Goal: Task Accomplishment & Management: Manage account settings

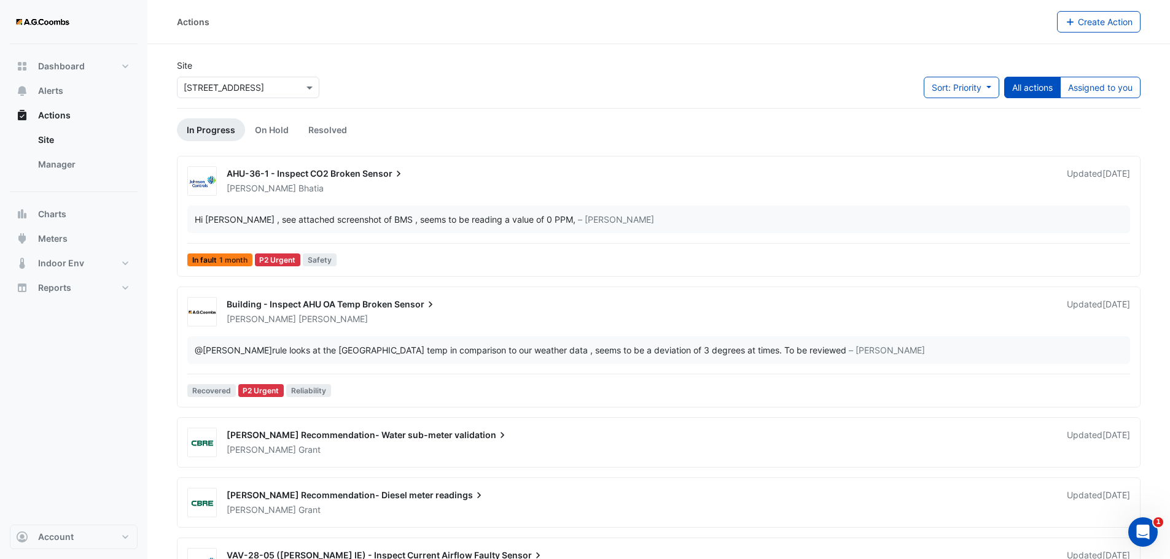
click at [291, 88] on div at bounding box center [247, 87] width 141 height 14
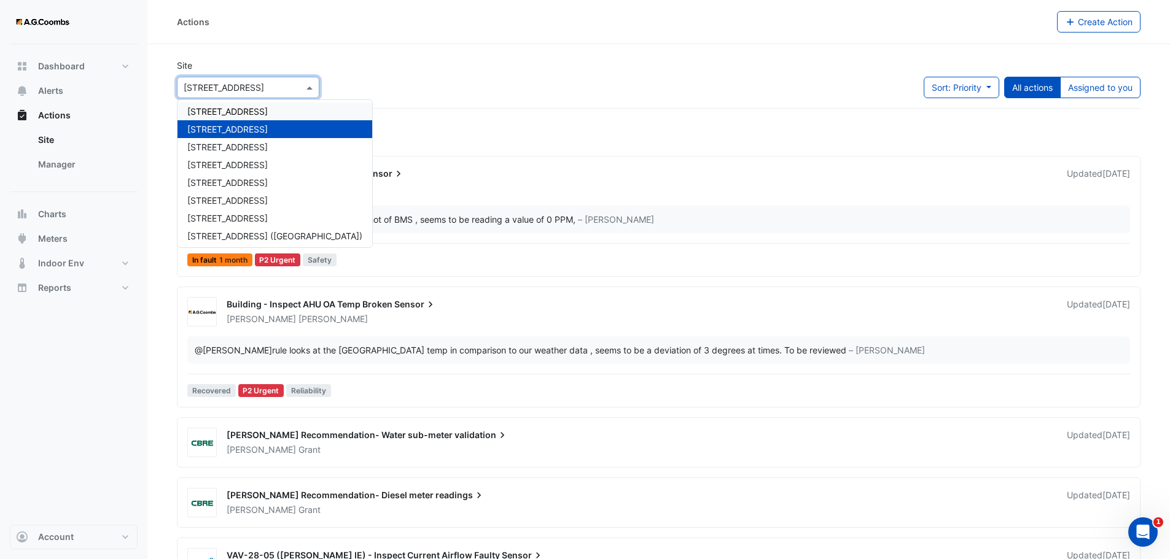
scroll to position [58, 0]
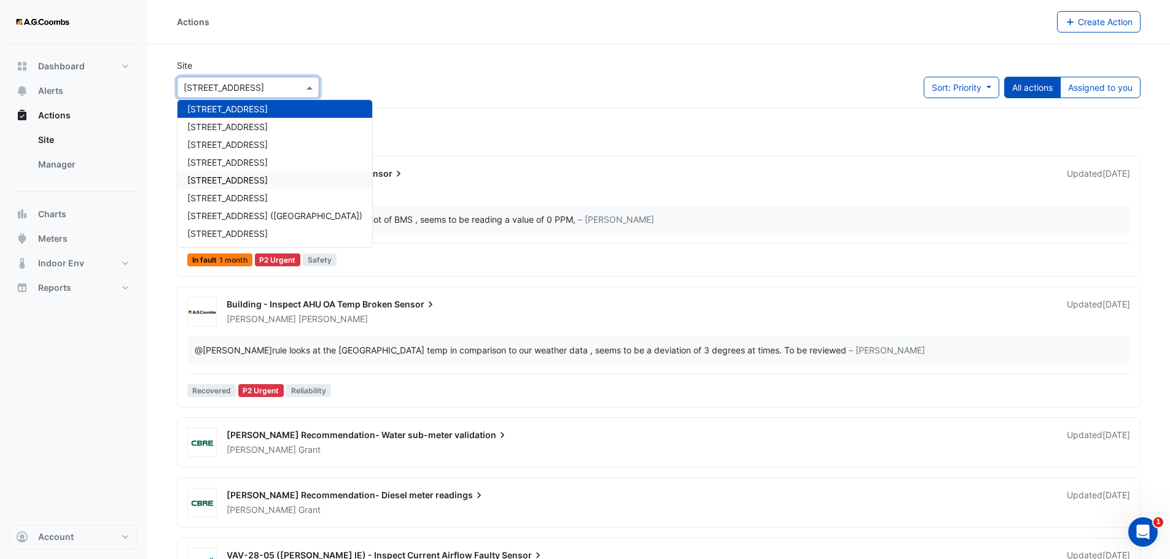
click at [251, 174] on div "[STREET_ADDRESS]" at bounding box center [274, 180] width 195 height 18
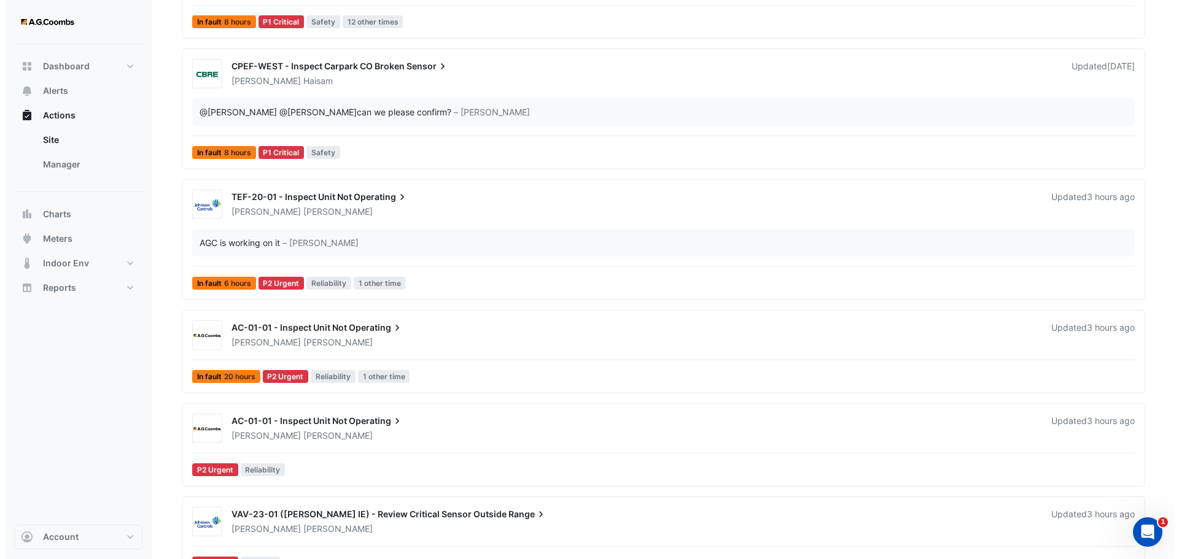
scroll to position [307, 0]
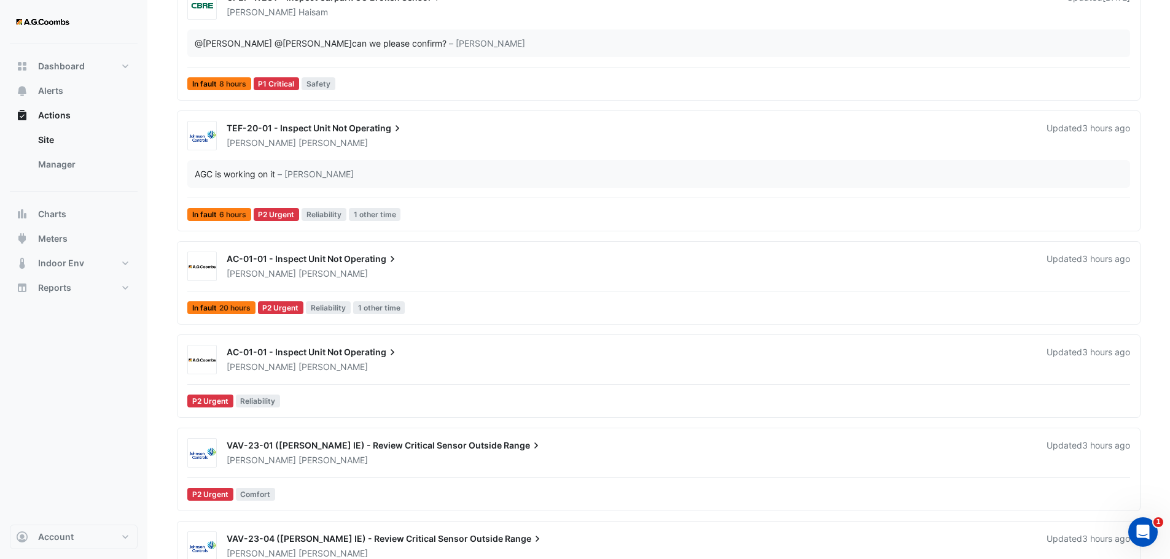
click at [421, 270] on div "[PERSON_NAME]" at bounding box center [628, 274] width 807 height 12
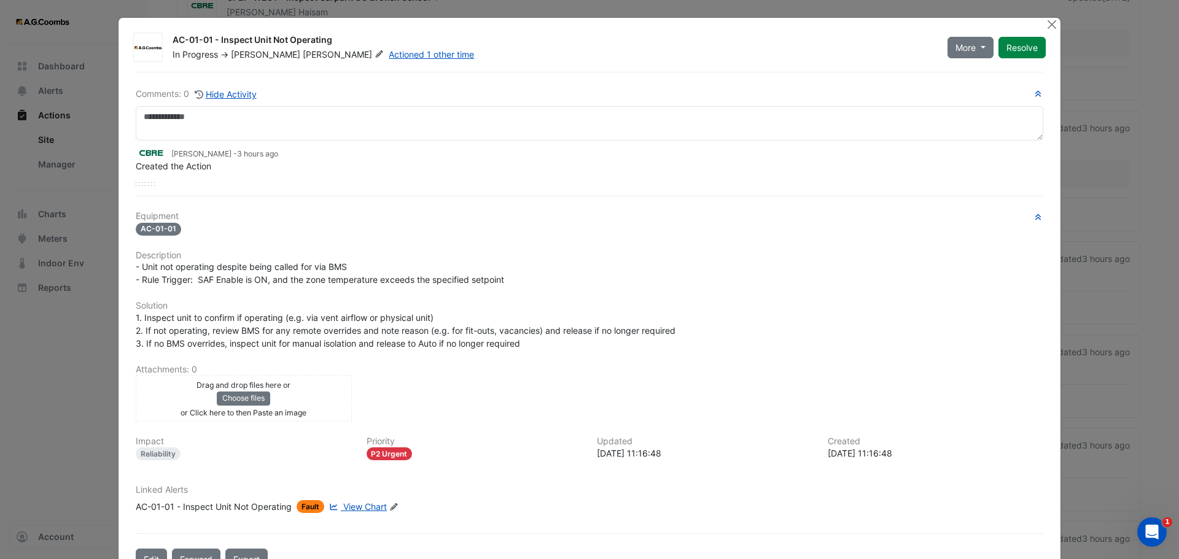
click at [301, 403] on div "Drag and drop files here or Choose files or Click here to then Paste an image" at bounding box center [244, 398] width 210 height 41
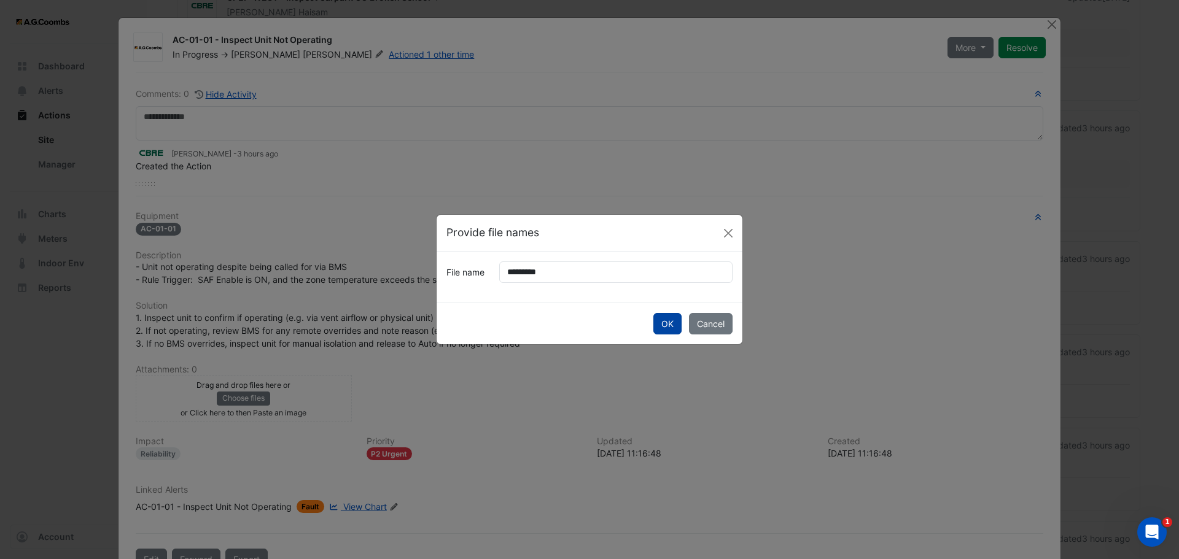
click at [671, 322] on button "OK" at bounding box center [667, 323] width 28 height 21
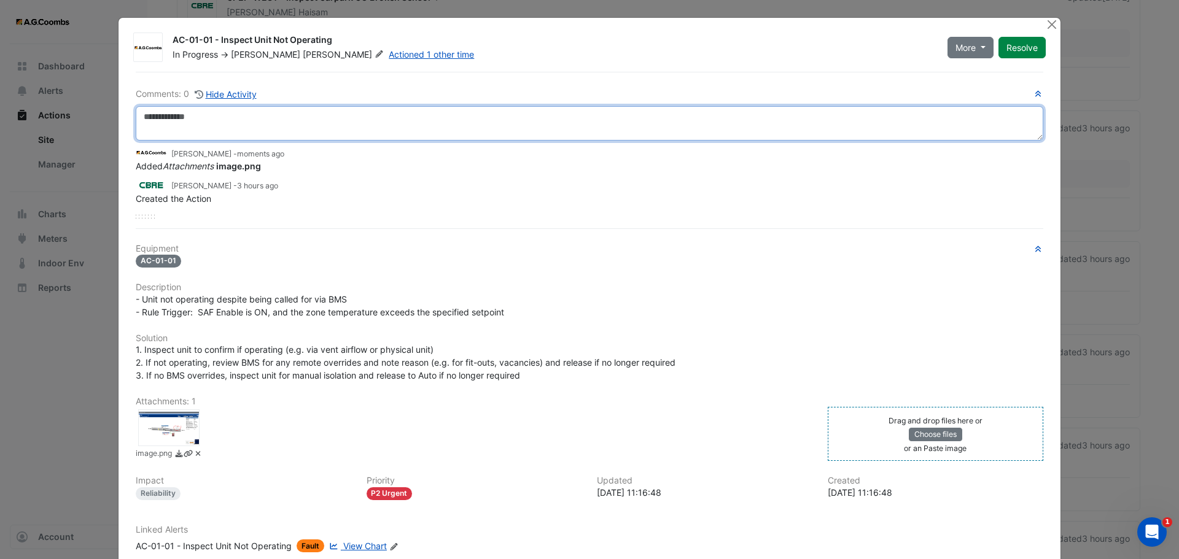
click at [299, 119] on textarea at bounding box center [590, 123] width 908 height 34
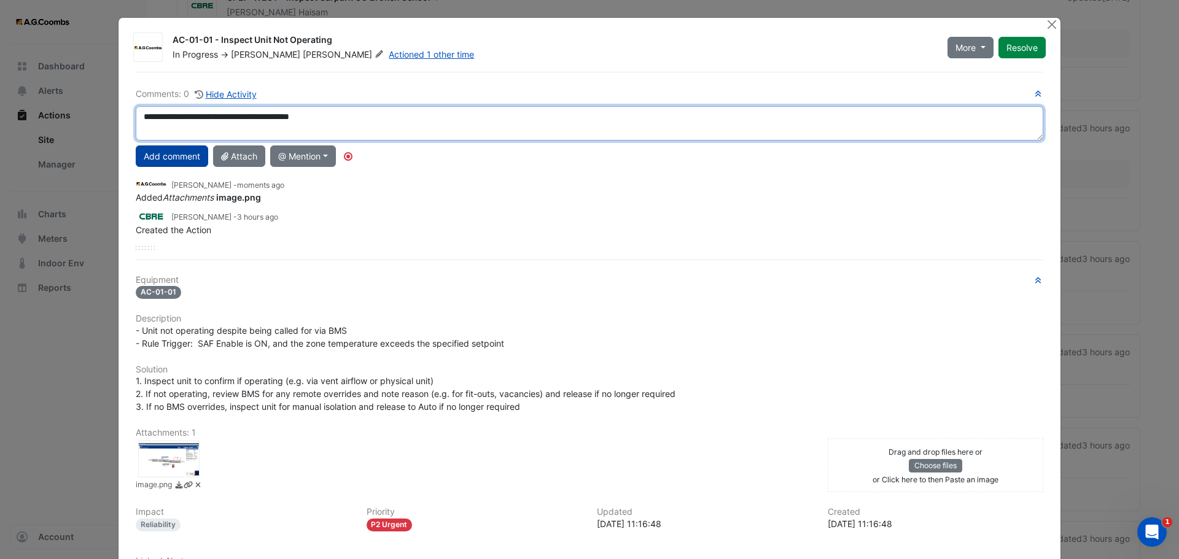
type textarea "**********"
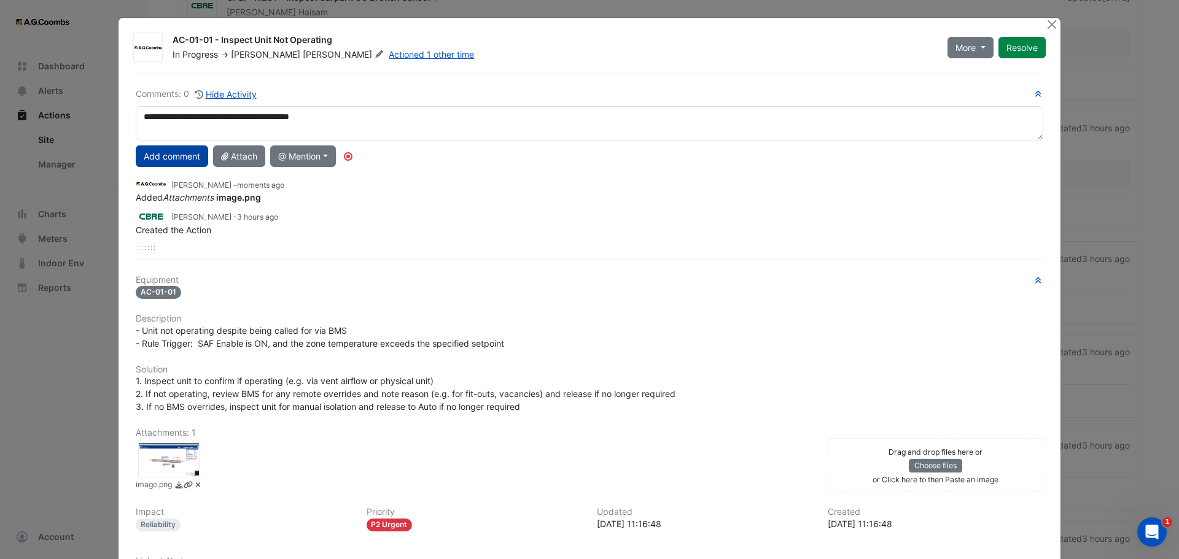
click at [177, 157] on button "Add comment" at bounding box center [172, 156] width 72 height 21
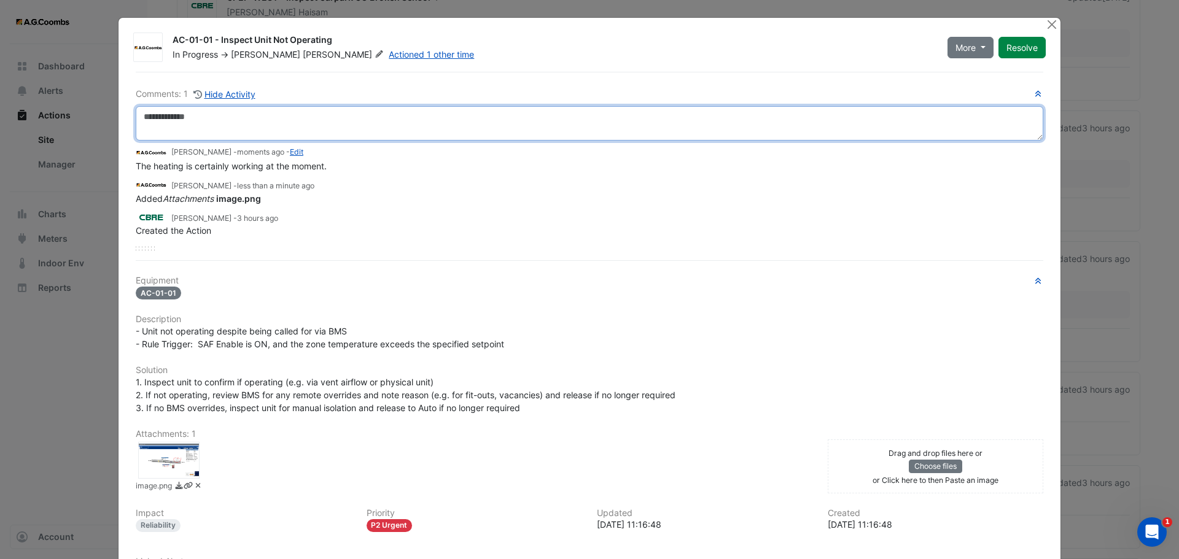
click at [226, 122] on textarea at bounding box center [590, 123] width 908 height 34
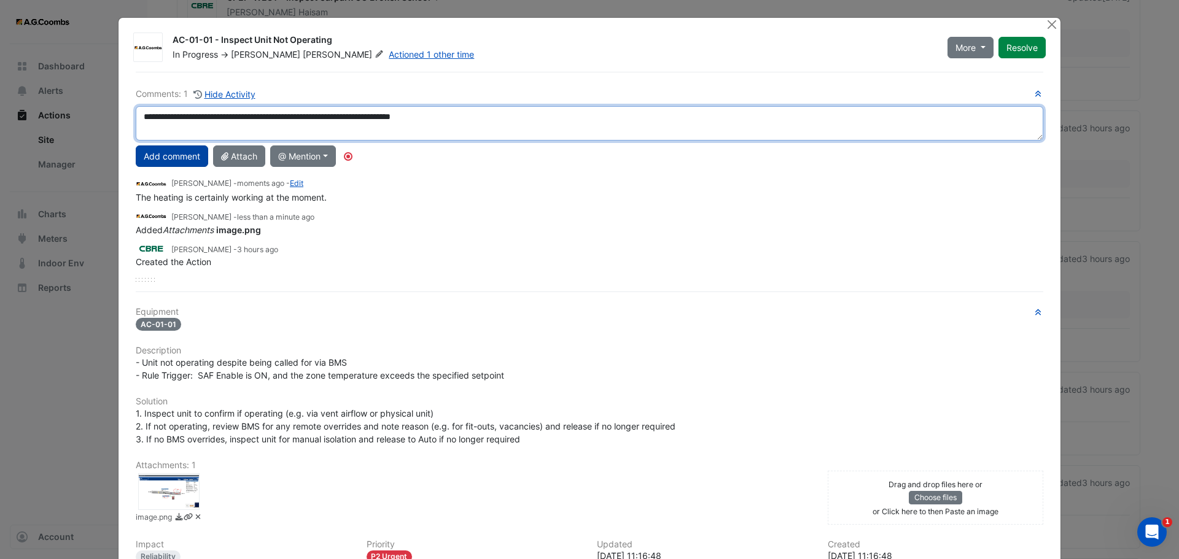
type textarea "**********"
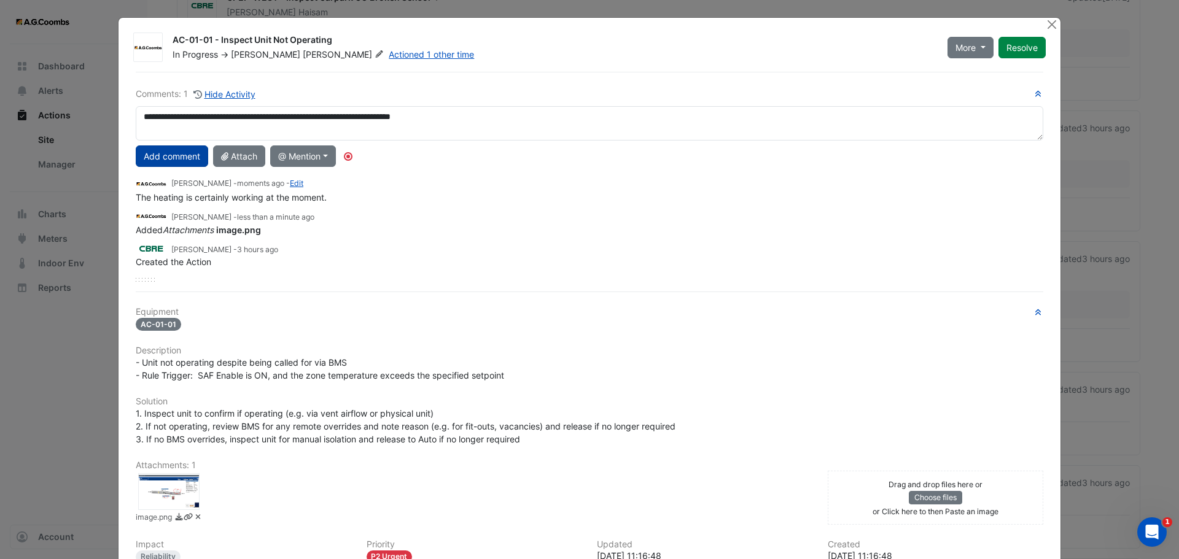
click at [176, 157] on button "Add comment" at bounding box center [172, 156] width 72 height 21
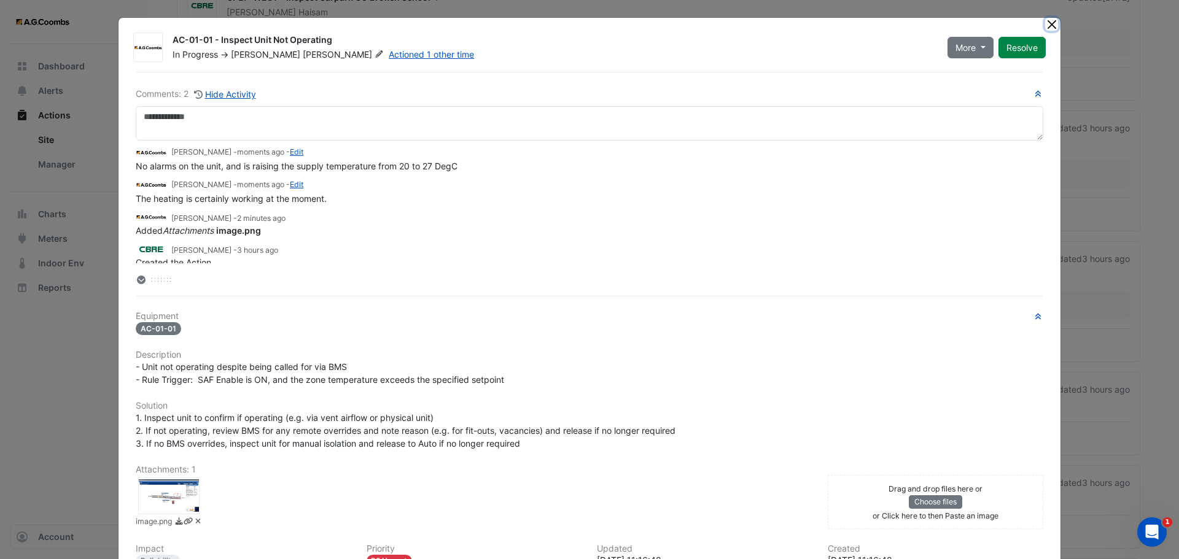
click at [1049, 23] on button "Close" at bounding box center [1051, 24] width 13 height 13
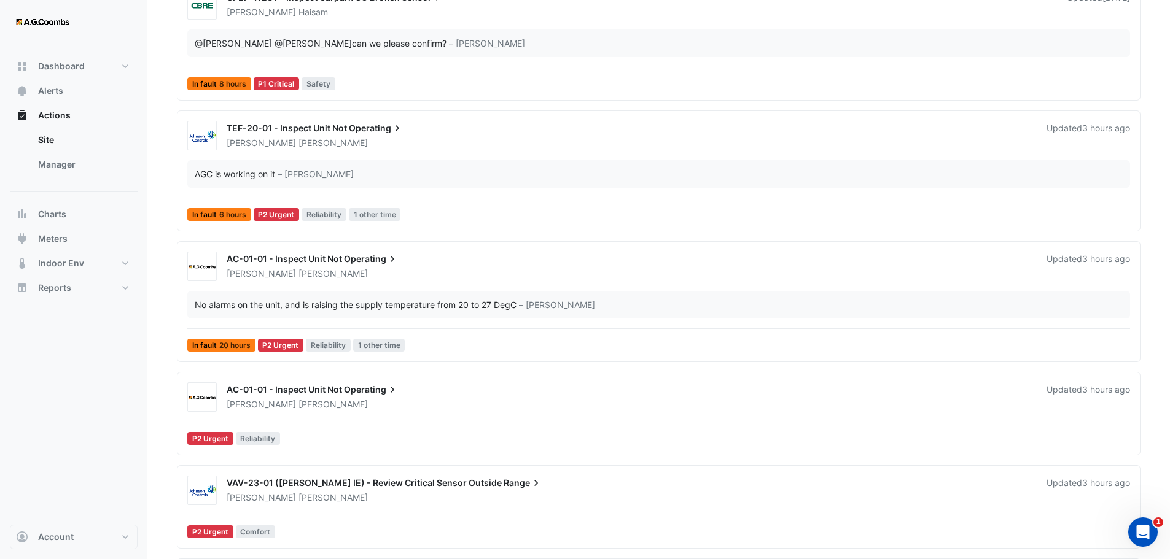
click at [489, 394] on div "AC-01-01 - Inspect Unit Not Operating" at bounding box center [629, 391] width 805 height 15
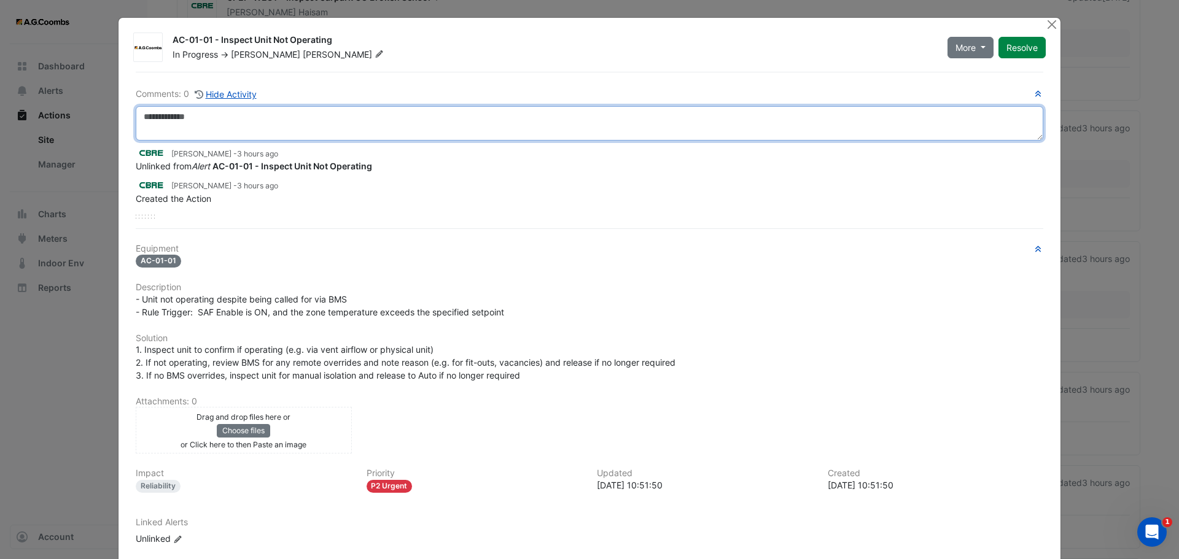
click at [268, 120] on textarea at bounding box center [590, 123] width 908 height 34
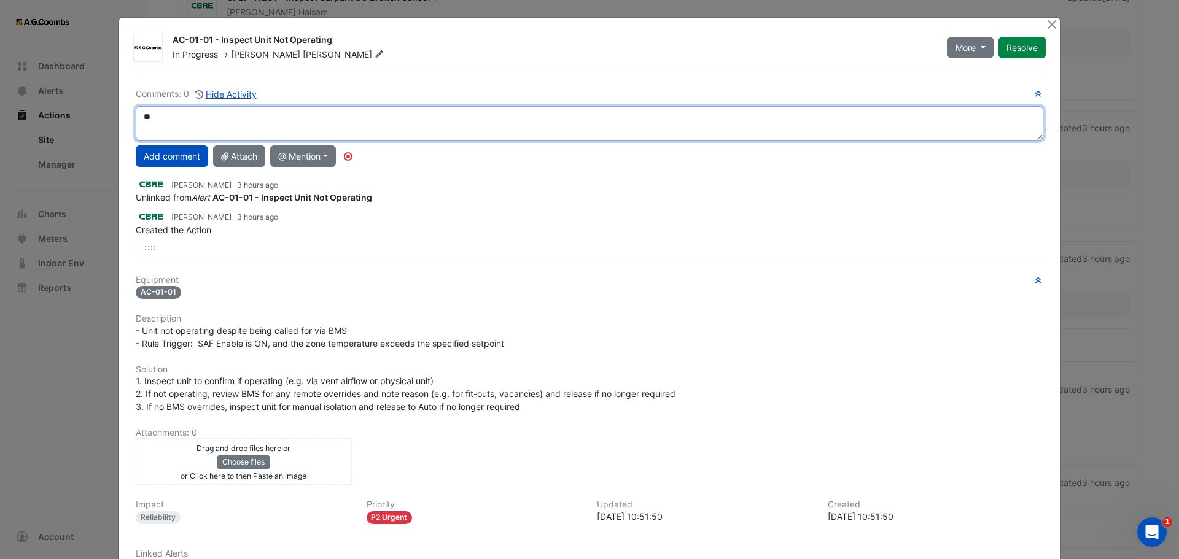
type textarea "*"
type textarea "**********"
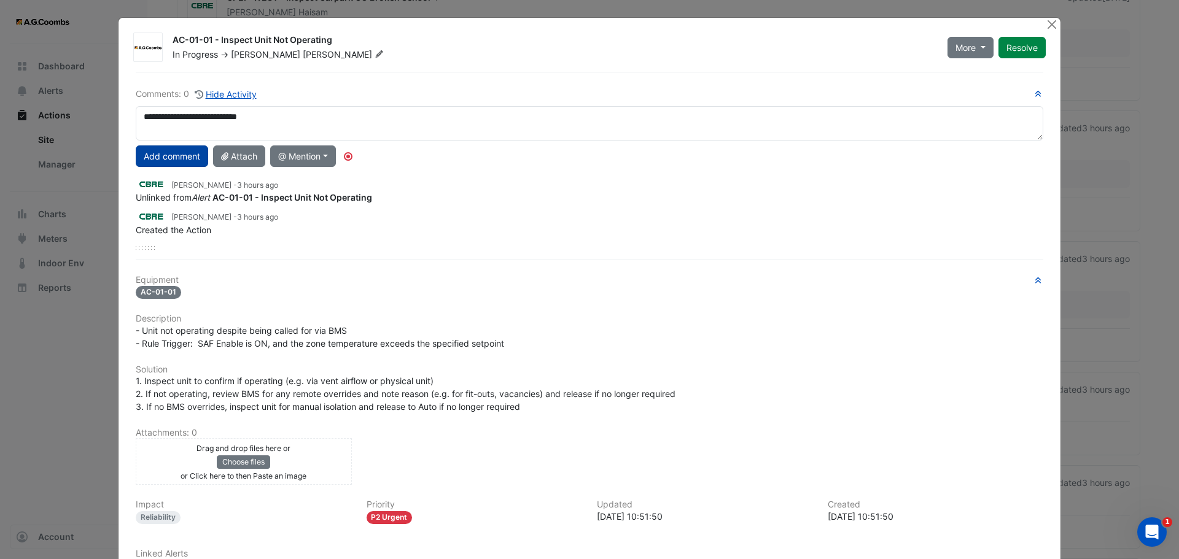
click at [187, 156] on button "Add comment" at bounding box center [172, 156] width 72 height 21
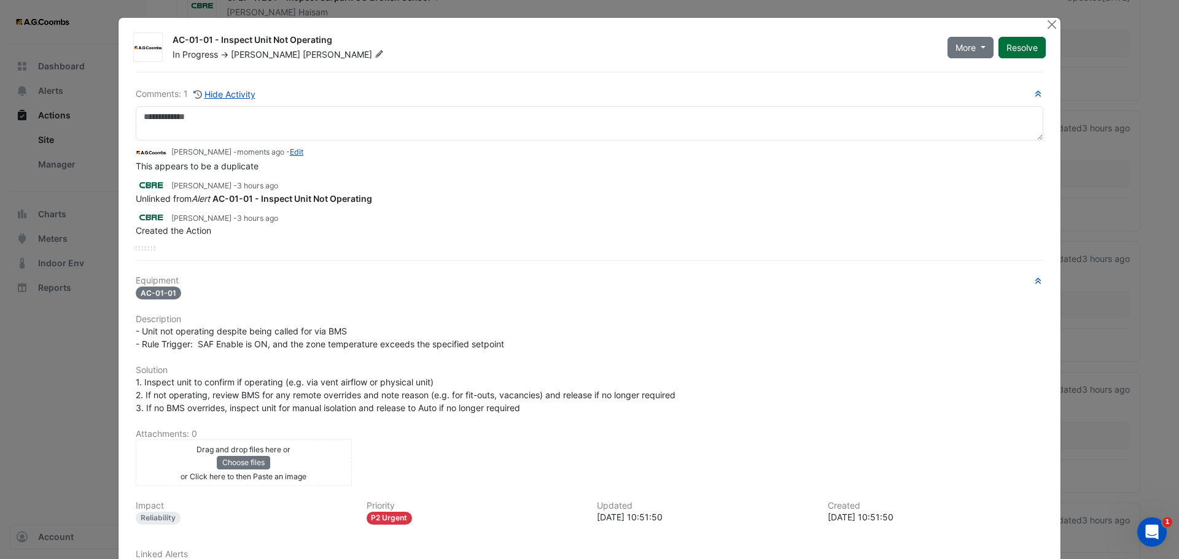
click at [1015, 44] on button "Resolve" at bounding box center [1021, 47] width 47 height 21
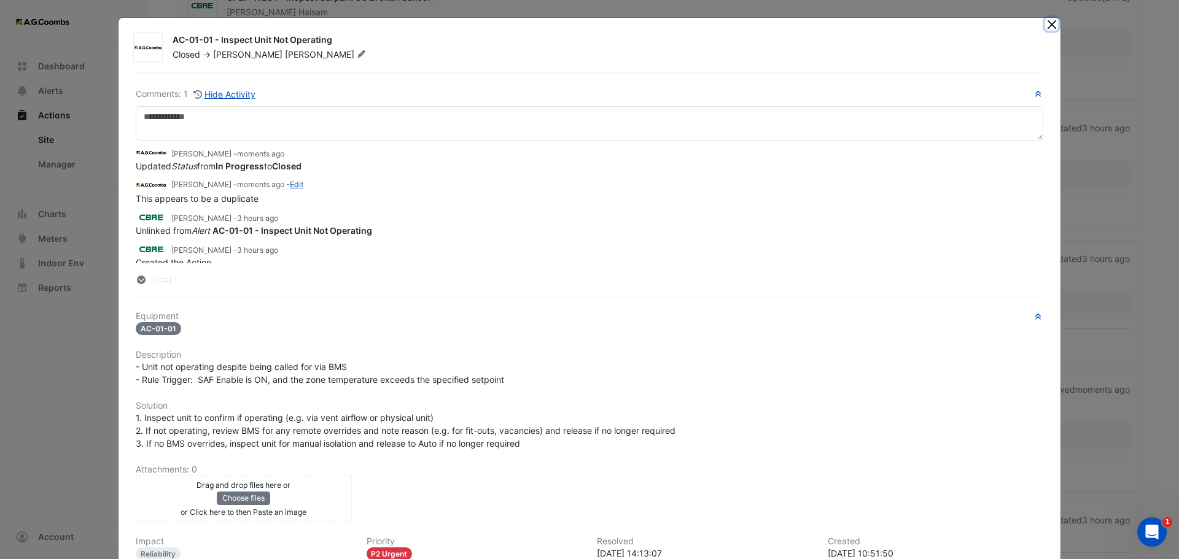
click at [1045, 30] on button "Close" at bounding box center [1051, 24] width 13 height 13
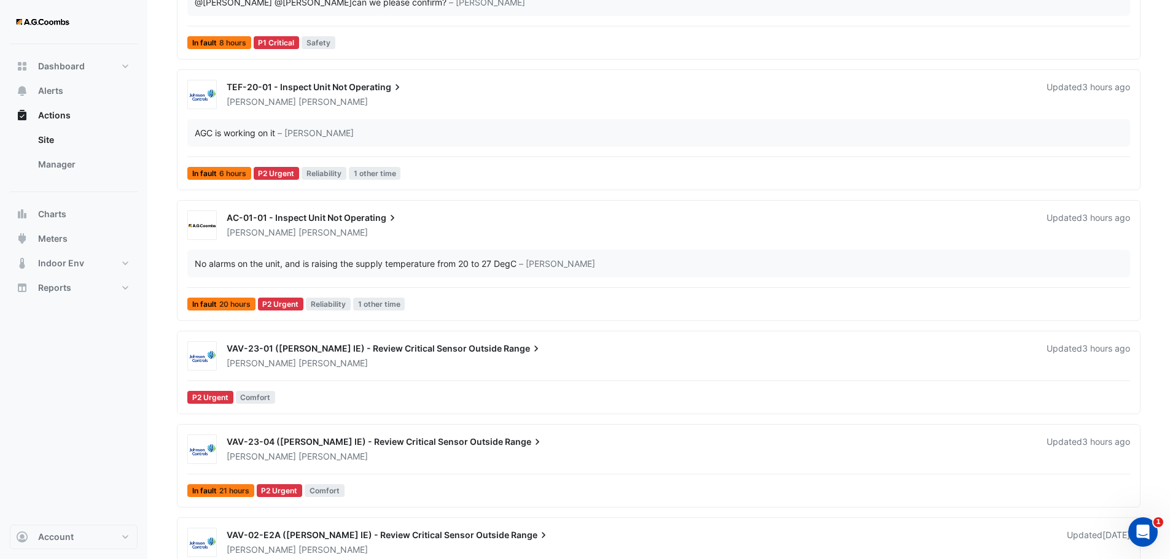
scroll to position [368, 0]
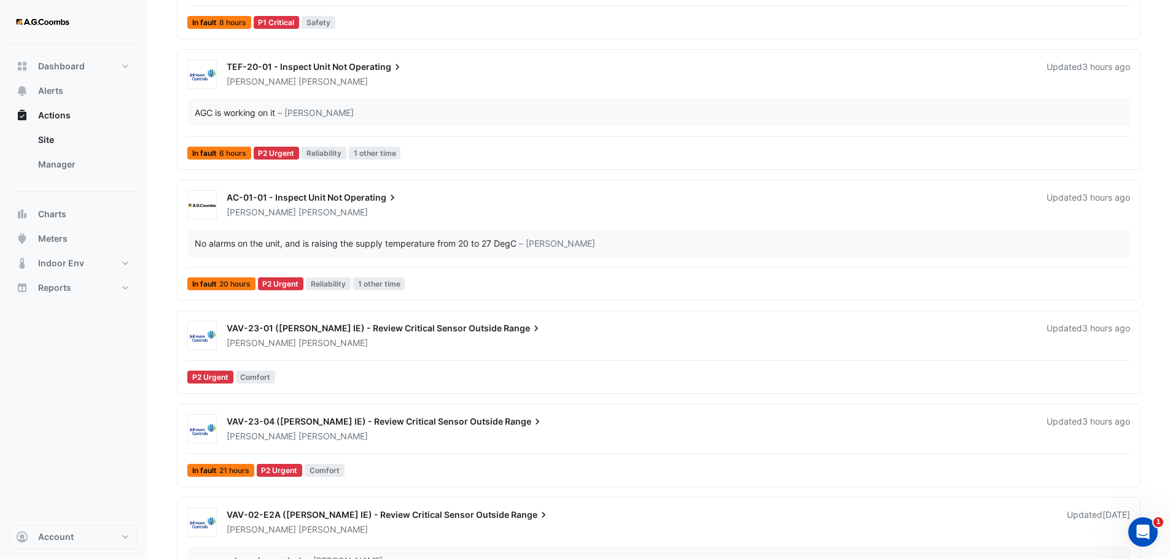
click at [640, 227] on div "AC-01-01 - Inspect Unit Not Operating [PERSON_NAME] Updated 3 hours ago No alar…" at bounding box center [658, 242] width 952 height 105
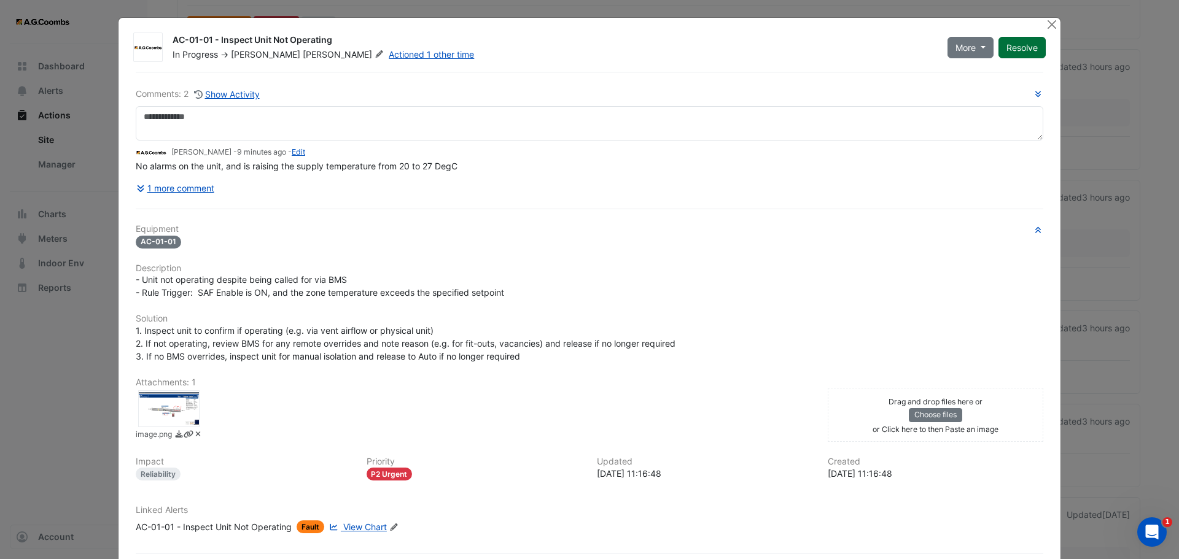
click at [1013, 42] on button "Resolve" at bounding box center [1021, 47] width 47 height 21
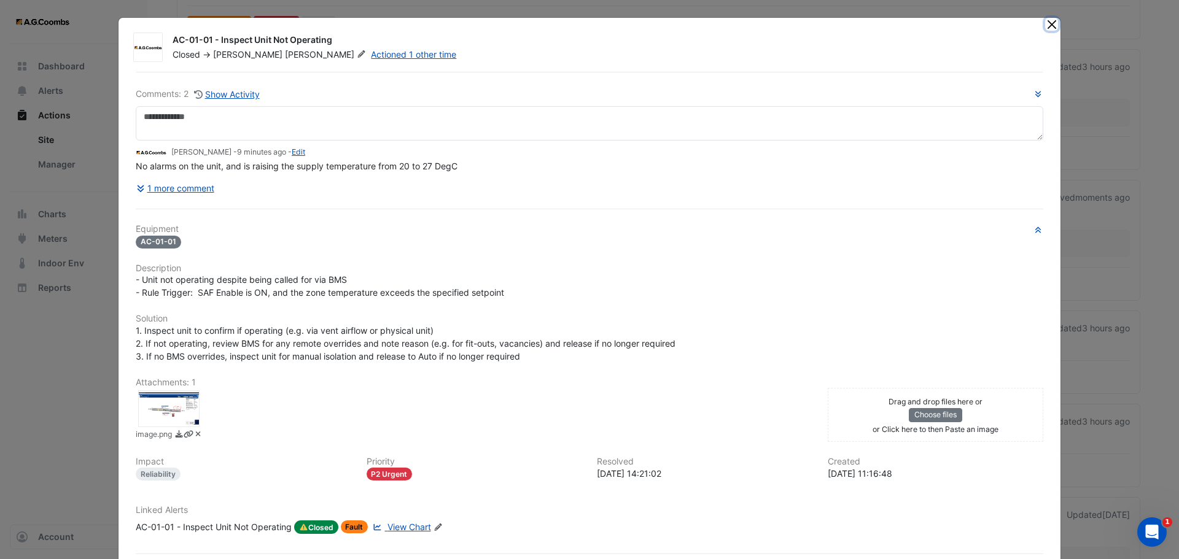
click at [1045, 30] on button "Close" at bounding box center [1051, 24] width 13 height 13
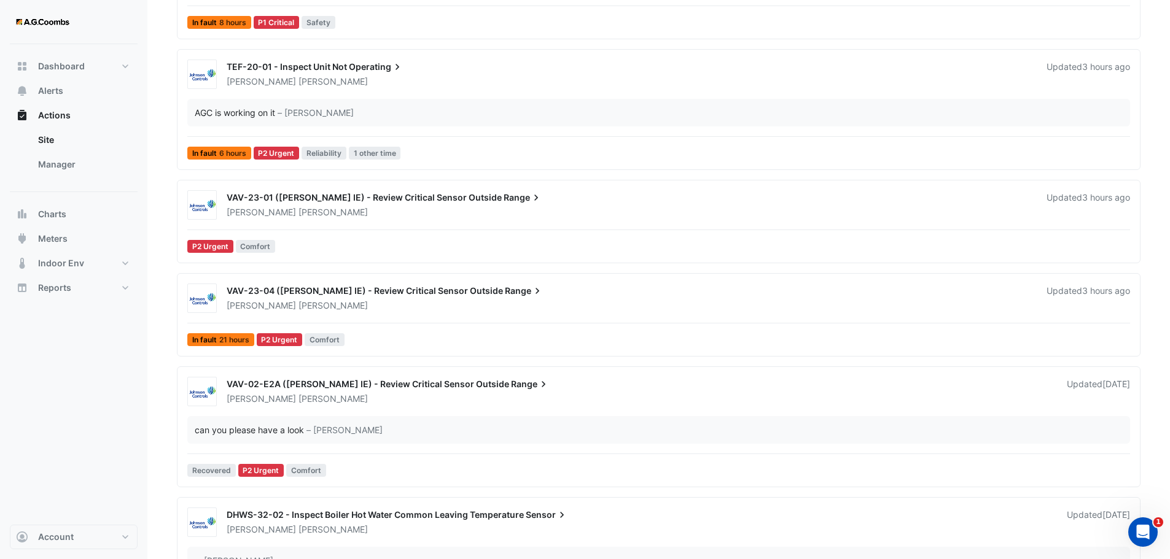
click at [1025, 230] on div at bounding box center [658, 230] width 943 height 1
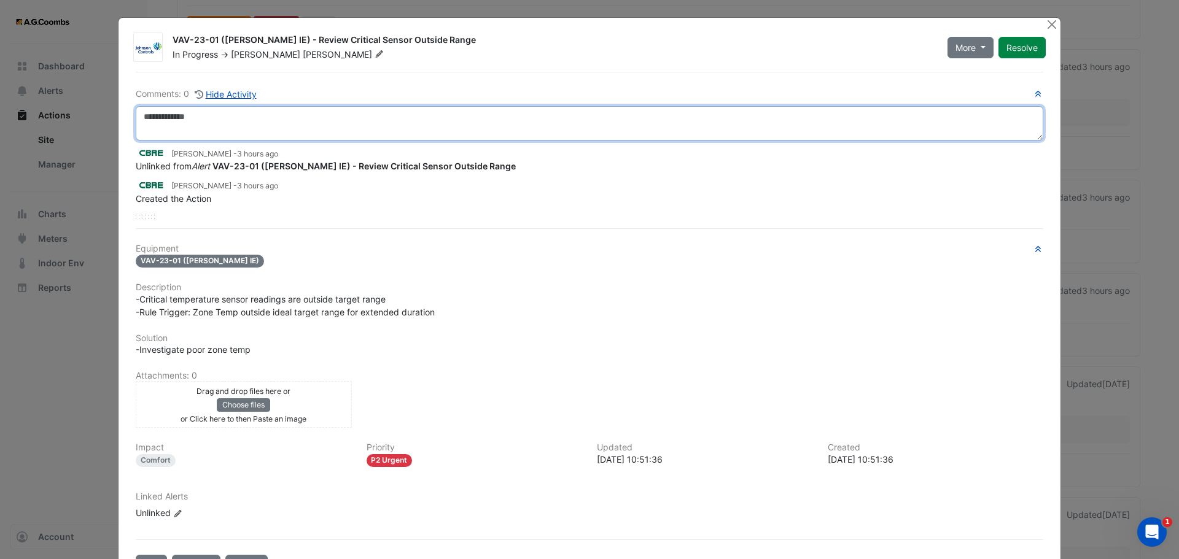
click at [238, 112] on textarea at bounding box center [590, 123] width 908 height 34
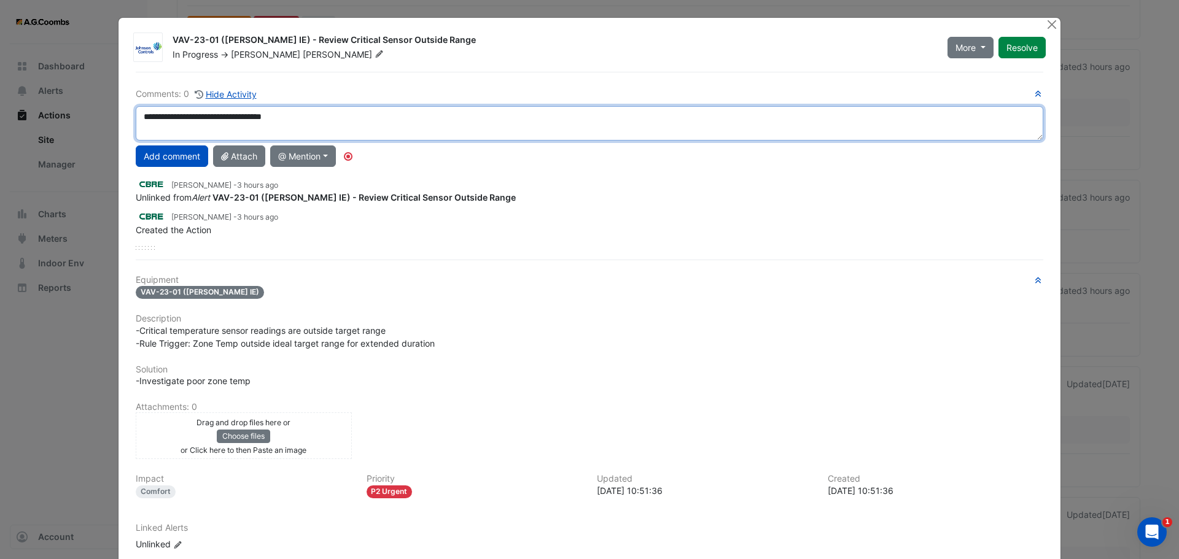
drag, startPoint x: 303, startPoint y: 112, endPoint x: 0, endPoint y: 77, distance: 304.7
click at [0, 77] on ngb-modal-window "VAV-23-01 ([PERSON_NAME] IE) - Review Critical Sensor Outside Range In Progress…" at bounding box center [589, 279] width 1179 height 559
type textarea "**********"
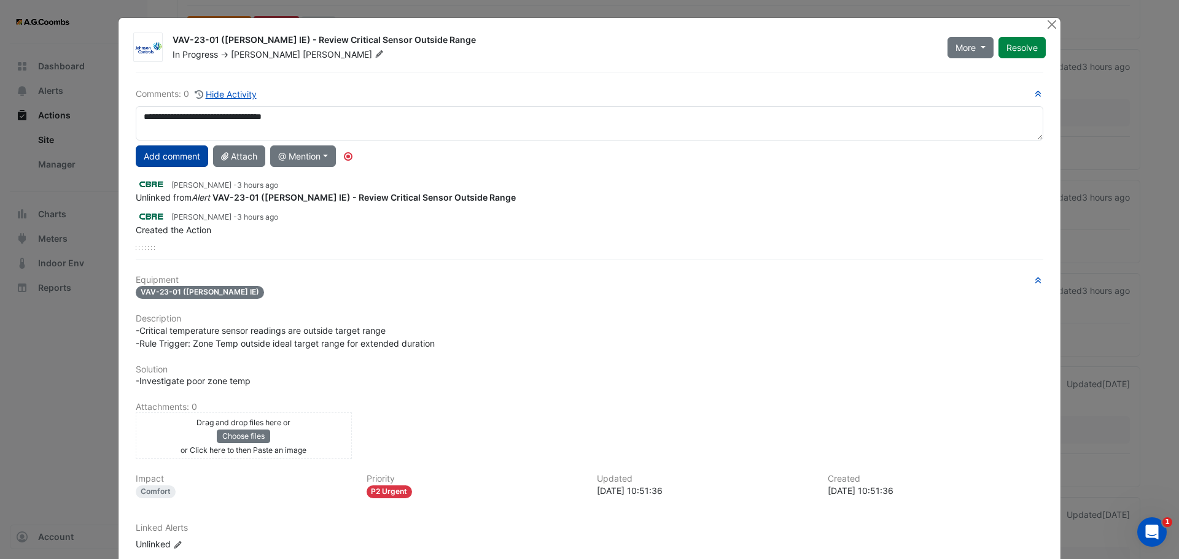
click at [169, 160] on button "Add comment" at bounding box center [172, 156] width 72 height 21
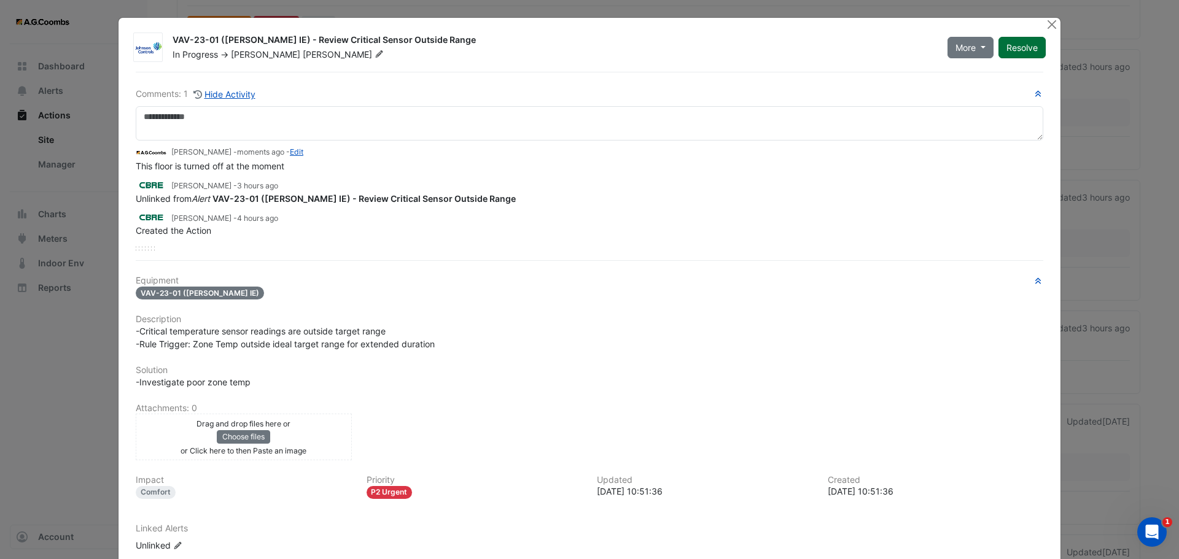
click at [1039, 47] on button "Resolve" at bounding box center [1021, 47] width 47 height 21
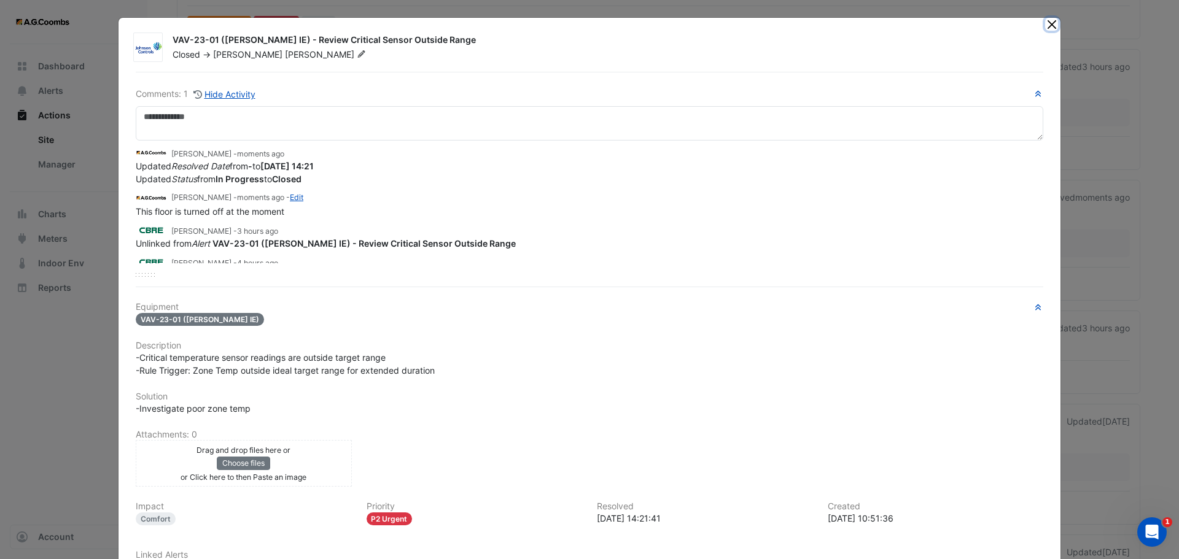
click at [1046, 23] on button "Close" at bounding box center [1051, 24] width 13 height 13
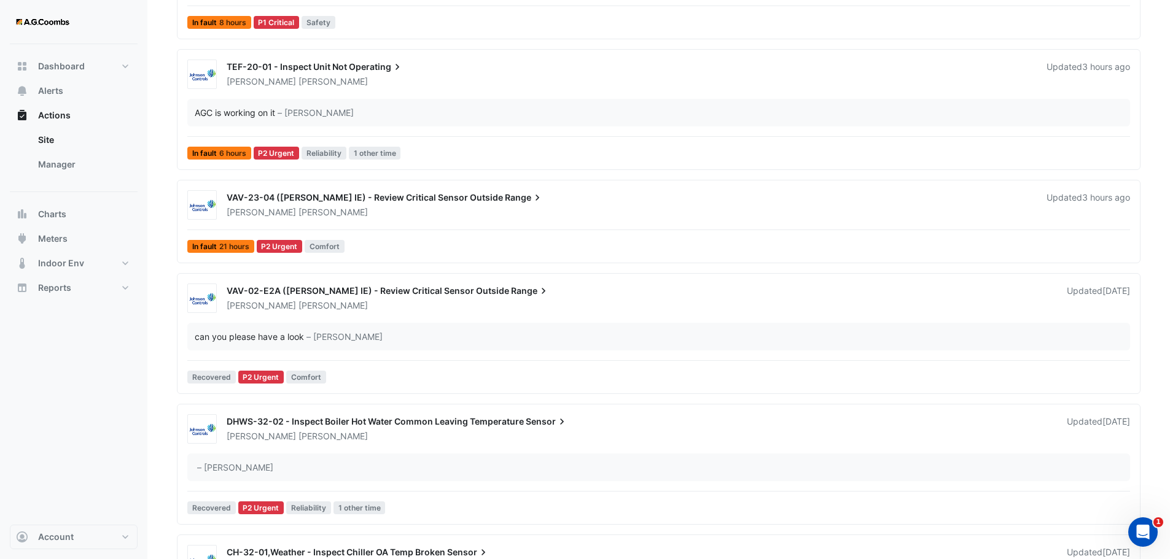
click at [360, 208] on div "[PERSON_NAME]" at bounding box center [628, 212] width 807 height 12
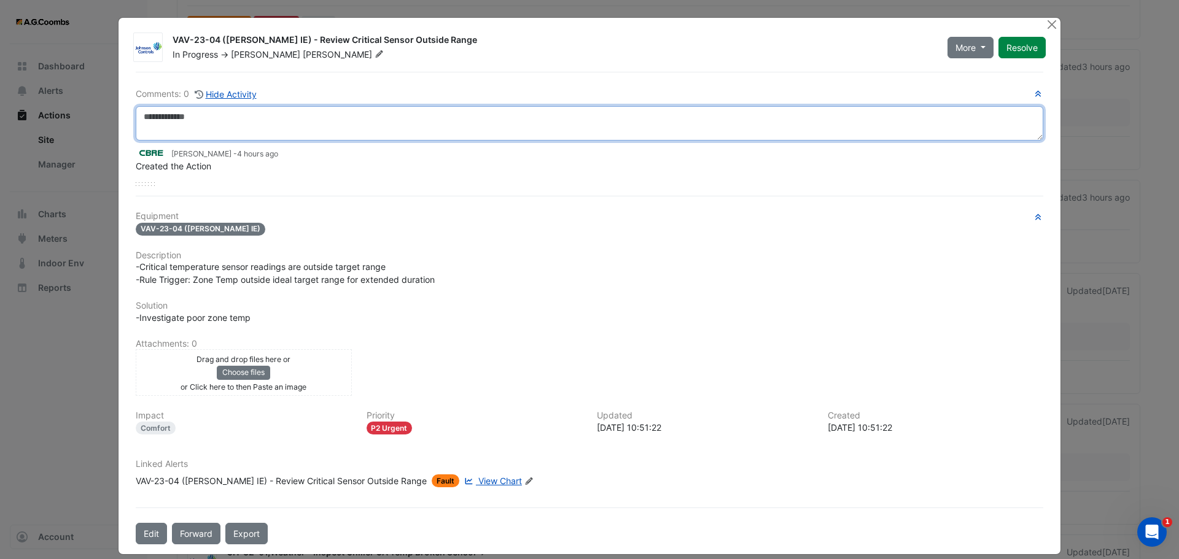
click at [311, 122] on textarea at bounding box center [590, 123] width 908 height 34
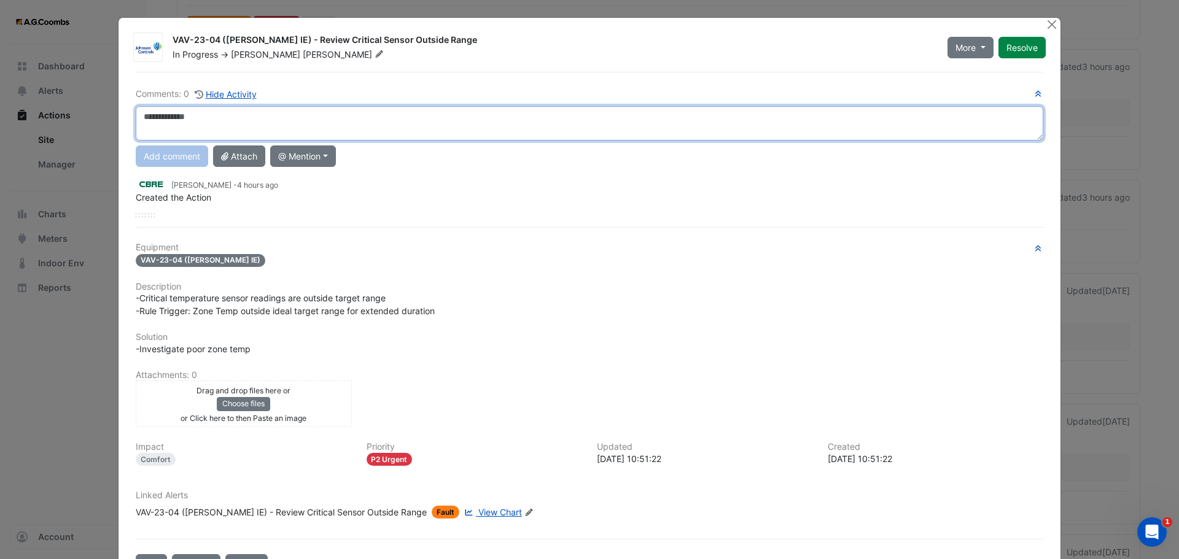
paste textarea "**********"
type textarea "**********"
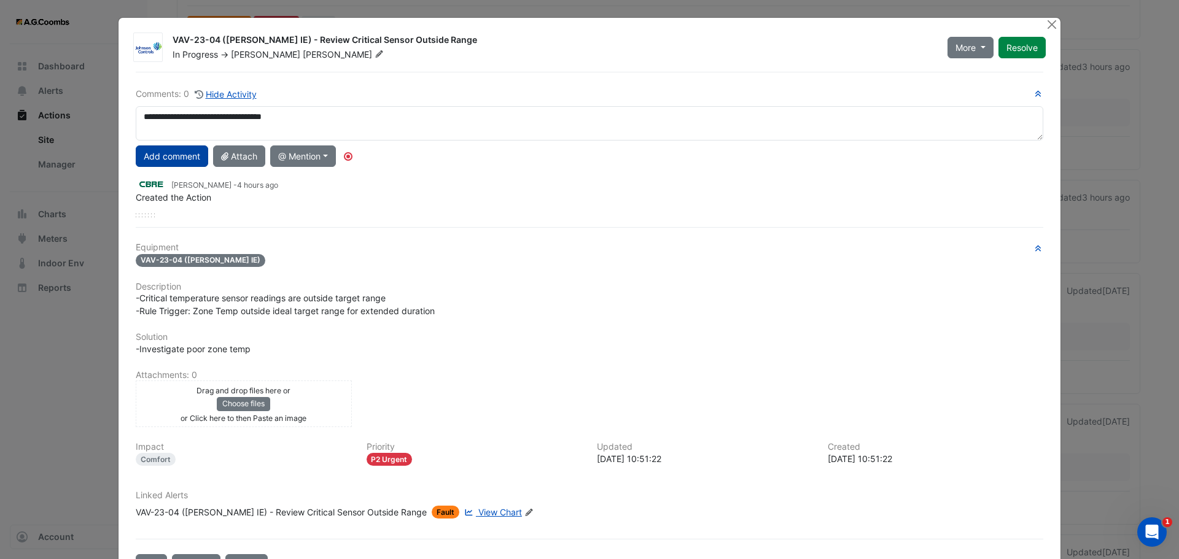
click at [176, 150] on button "Add comment" at bounding box center [172, 156] width 72 height 21
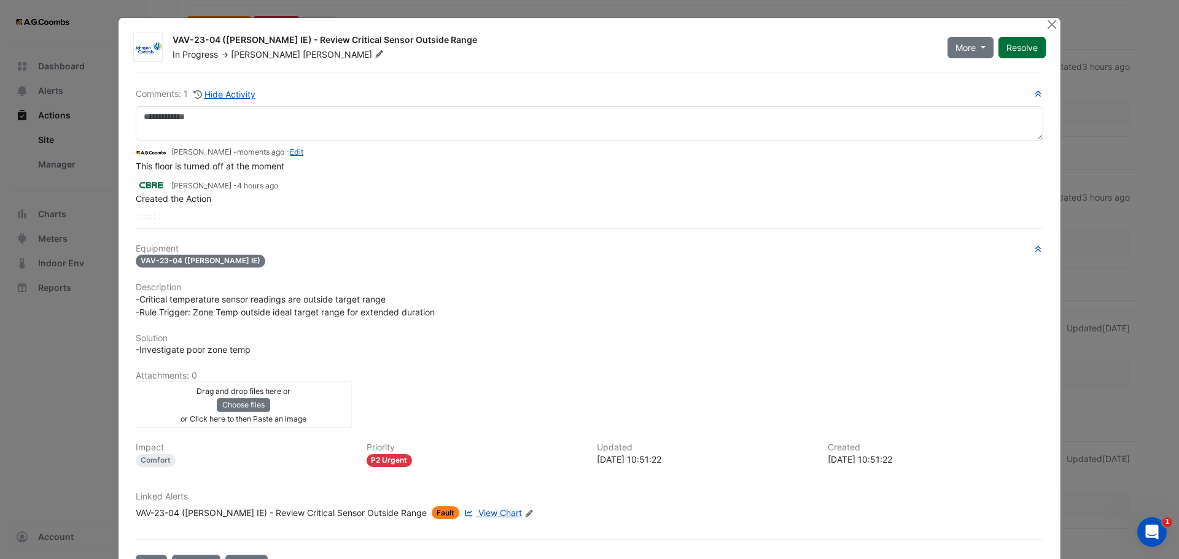
click at [1010, 53] on button "Resolve" at bounding box center [1021, 47] width 47 height 21
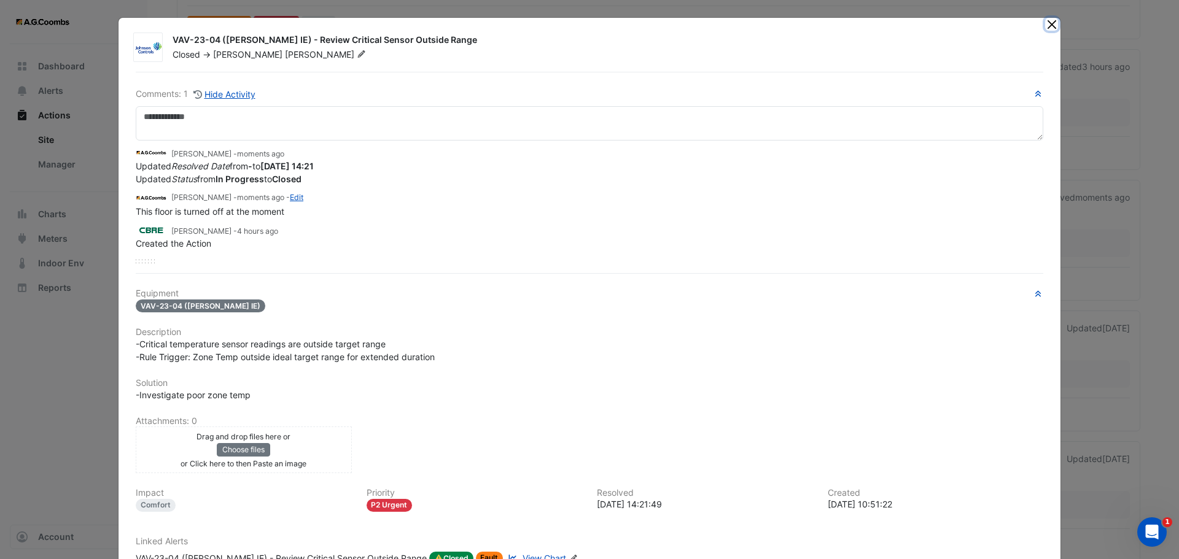
click at [1045, 21] on button "Close" at bounding box center [1051, 24] width 13 height 13
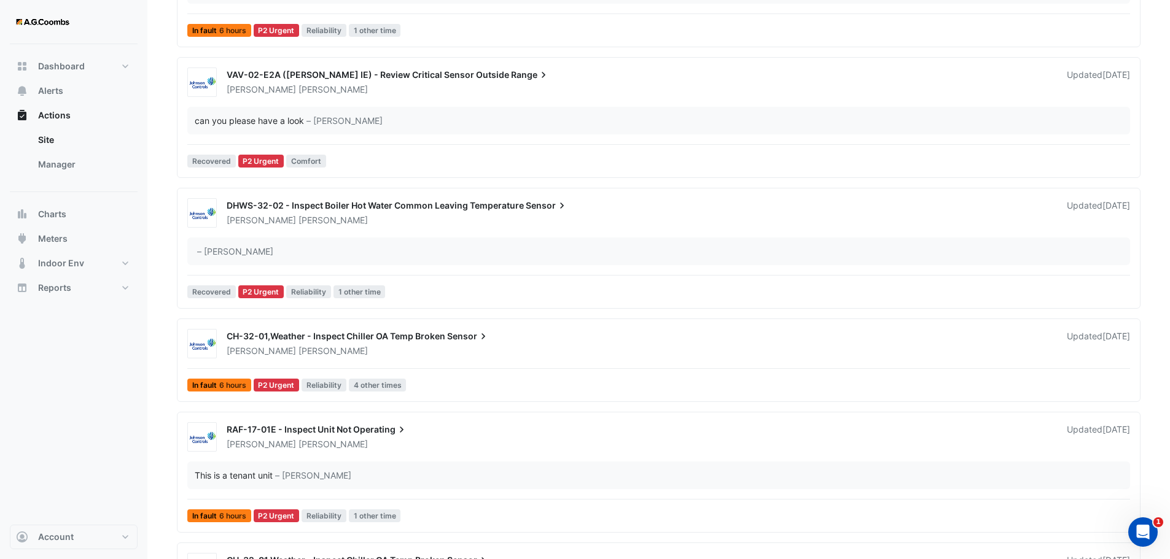
scroll to position [614, 0]
